Goal: Navigation & Orientation: Find specific page/section

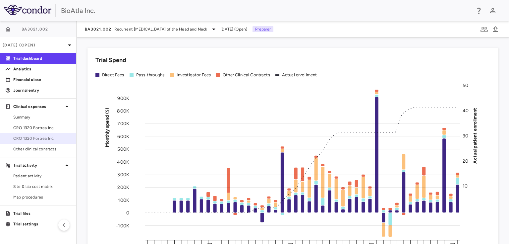
click at [33, 137] on span "CRO 1320 Fortrea Inc." at bounding box center [42, 138] width 58 height 6
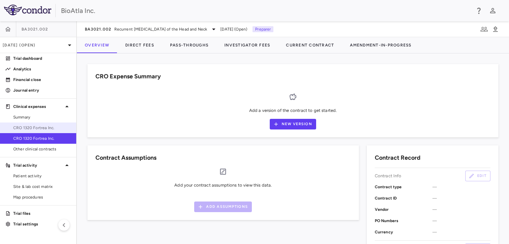
click at [35, 129] on span "CRO 1320 Fortrea Inc." at bounding box center [42, 128] width 58 height 6
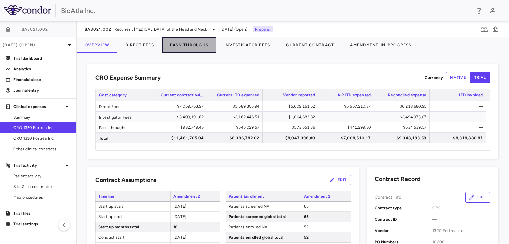
click at [188, 42] on button "Pass-Throughs" at bounding box center [189, 45] width 54 height 16
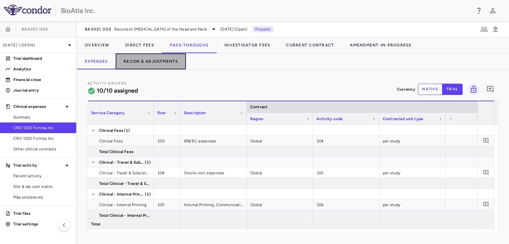
click at [169, 63] on button "Recon & Adjustments" at bounding box center [151, 61] width 70 height 16
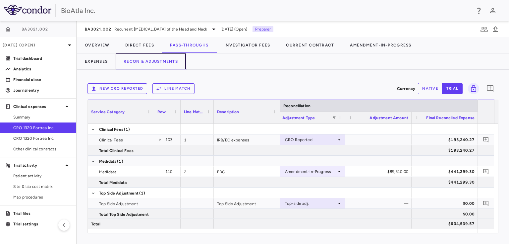
scroll to position [0, 1622]
click at [162, 138] on icon at bounding box center [159, 139] width 5 height 5
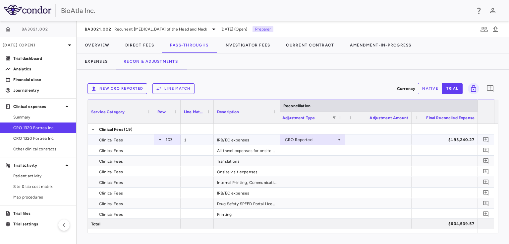
click at [162, 138] on icon at bounding box center [159, 139] width 5 height 5
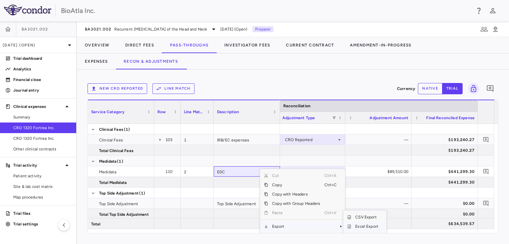
click at [361, 225] on span "Excel Export" at bounding box center [366, 225] width 31 height 9
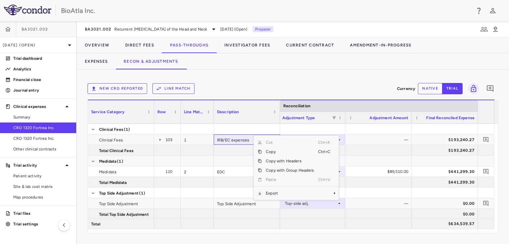
click at [299, 92] on div "New CRO reported Line Match" at bounding box center [240, 88] width 307 height 11
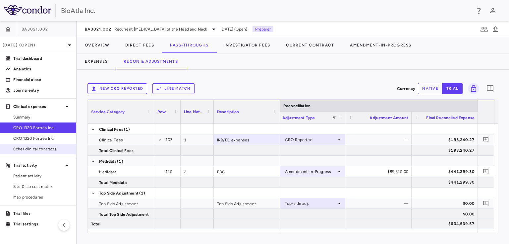
click at [30, 146] on span "Other clinical contracts" at bounding box center [42, 149] width 58 height 6
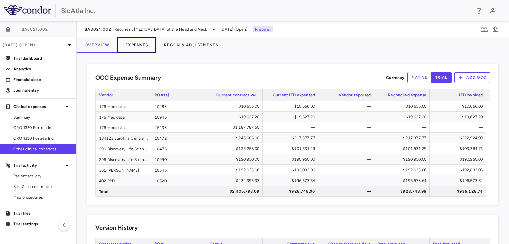
click at [138, 50] on button "Expenses" at bounding box center [136, 45] width 39 height 16
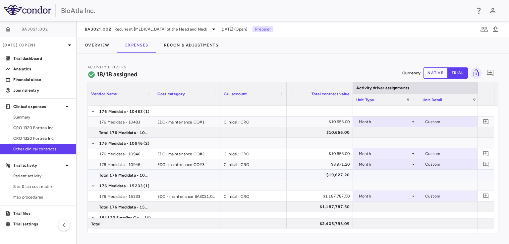
scroll to position [80, 0]
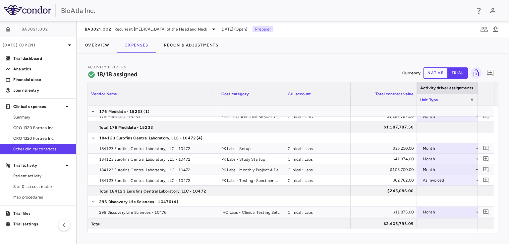
drag, startPoint x: 152, startPoint y: 85, endPoint x: 216, endPoint y: 92, distance: 64.4
click at [216, 92] on div at bounding box center [217, 93] width 3 height 23
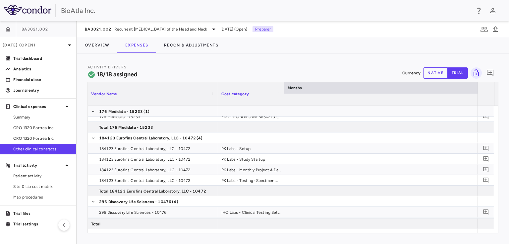
scroll to position [0, 6132]
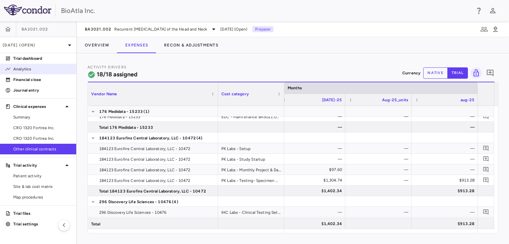
click at [21, 68] on p "Analytics" at bounding box center [42, 69] width 58 height 6
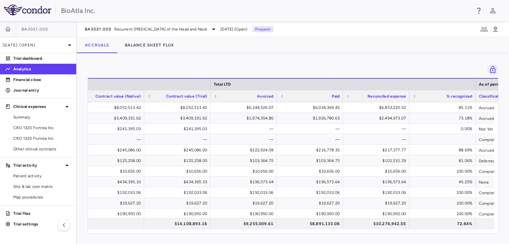
scroll to position [0, 366]
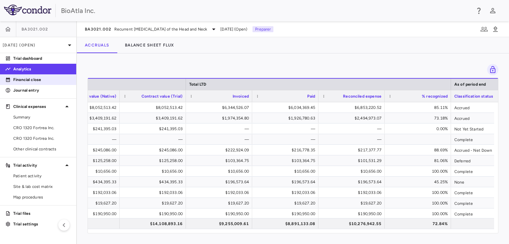
click at [24, 79] on p "Financial close" at bounding box center [42, 80] width 58 height 6
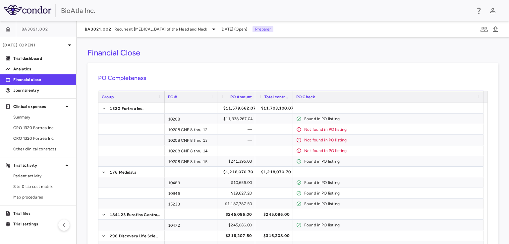
drag, startPoint x: 203, startPoint y: 95, endPoint x: 215, endPoint y: 106, distance: 16.4
click at [215, 106] on div "Group PO # PO Amount Total contract value" at bounding box center [292, 202] width 389 height 224
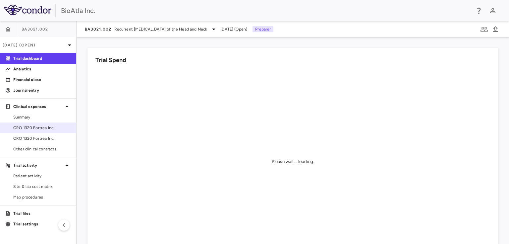
click at [44, 125] on span "CRO 1320 Fortrea Inc." at bounding box center [42, 128] width 58 height 6
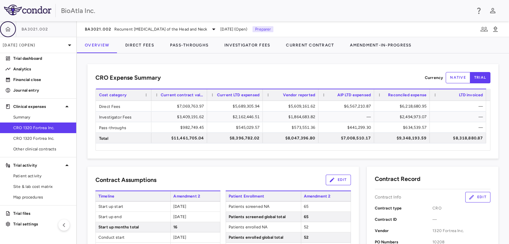
click at [8, 26] on icon "button" at bounding box center [8, 29] width 7 height 7
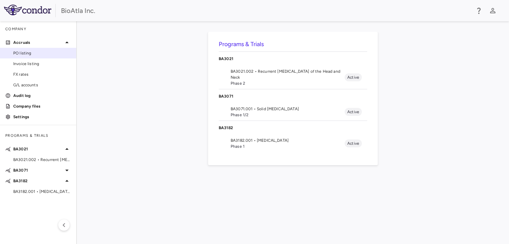
click at [29, 53] on span "PO listing" at bounding box center [42, 53] width 58 height 6
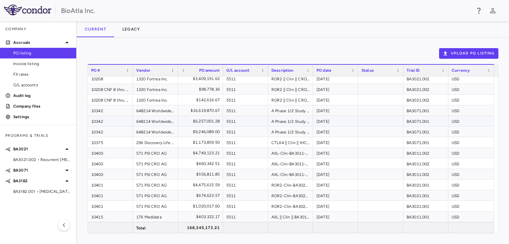
scroll to position [159, 0]
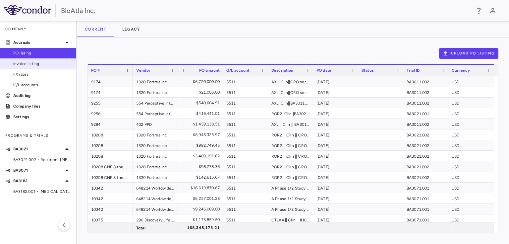
click at [31, 66] on span "Invoice listing" at bounding box center [42, 64] width 58 height 6
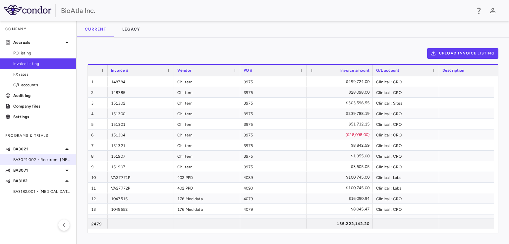
click at [27, 158] on span "BA3021.002 • Recurrent [MEDICAL_DATA] of the Head and Neck" at bounding box center [42, 159] width 58 height 6
